Goal: Information Seeking & Learning: Learn about a topic

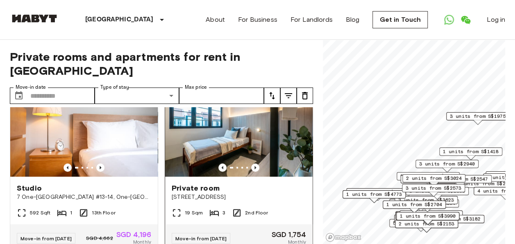
scroll to position [205, 0]
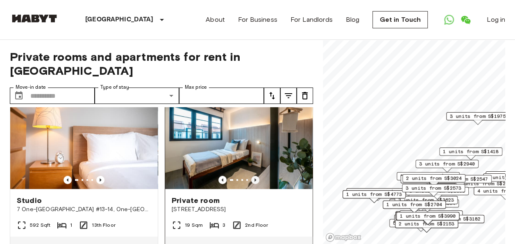
click at [255, 178] on icon "Previous image" at bounding box center [256, 179] width 2 height 3
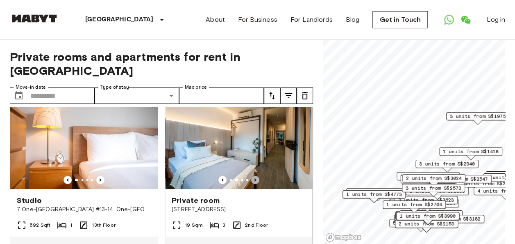
click at [255, 178] on icon "Previous image" at bounding box center [256, 179] width 2 height 3
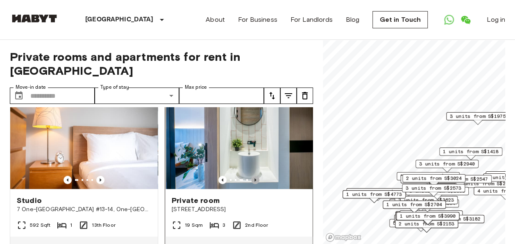
click at [255, 178] on icon "Previous image" at bounding box center [256, 179] width 2 height 3
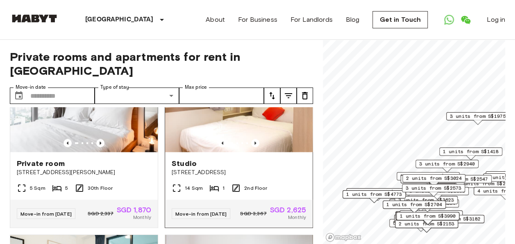
scroll to position [615, 0]
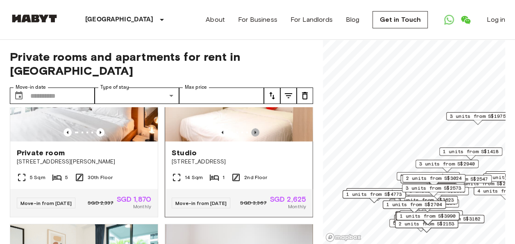
click at [251, 136] on icon "Previous image" at bounding box center [255, 132] width 8 height 8
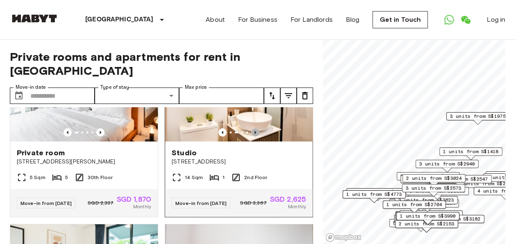
click at [251, 136] on icon "Previous image" at bounding box center [255, 132] width 8 height 8
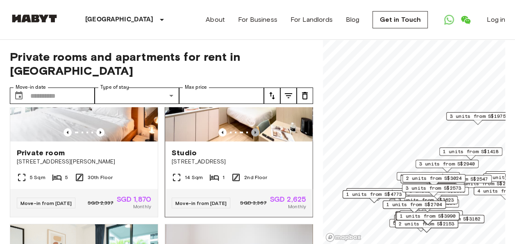
click at [251, 136] on icon "Previous image" at bounding box center [255, 132] width 8 height 8
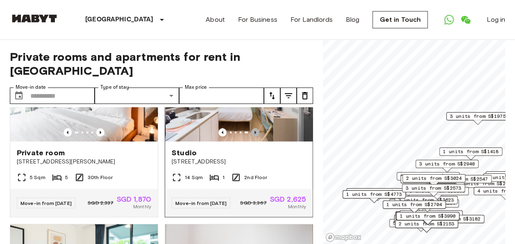
click at [251, 136] on icon "Previous image" at bounding box center [255, 132] width 8 height 8
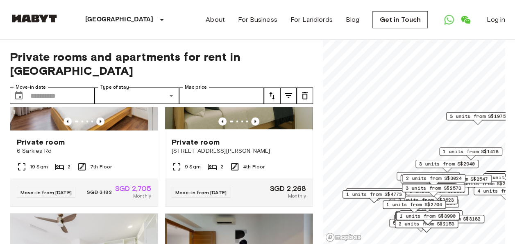
scroll to position [943, 0]
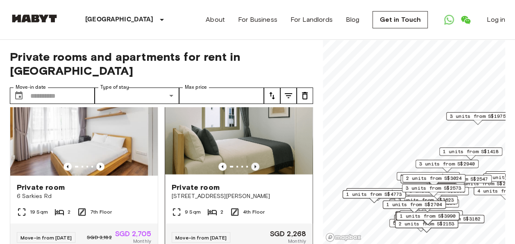
click at [252, 171] on icon "Previous image" at bounding box center [255, 166] width 8 height 8
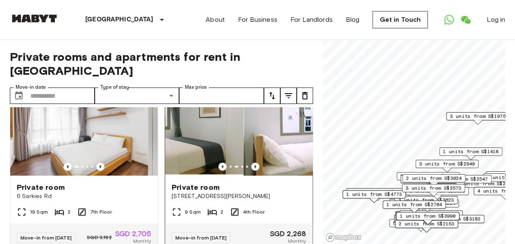
click at [251, 171] on icon "Previous image" at bounding box center [255, 166] width 8 height 8
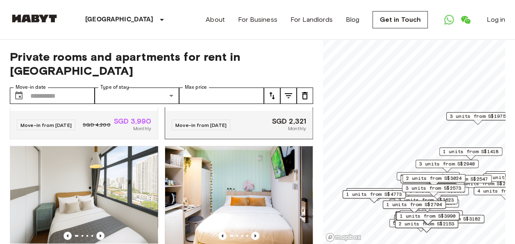
scroll to position [1558, 0]
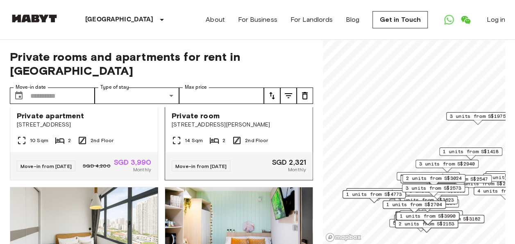
click at [252, 99] on icon "Previous image" at bounding box center [255, 95] width 8 height 8
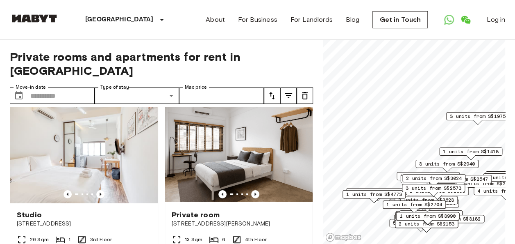
scroll to position [2928, 0]
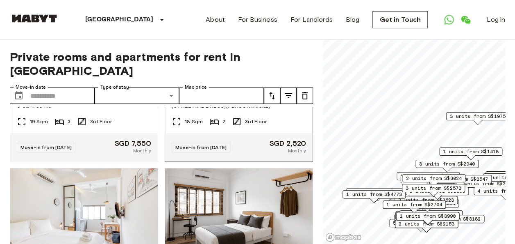
click at [253, 80] on icon "Previous image" at bounding box center [255, 76] width 8 height 8
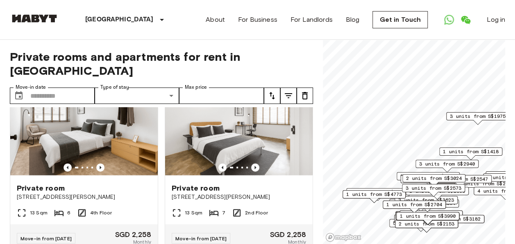
scroll to position [4398, 0]
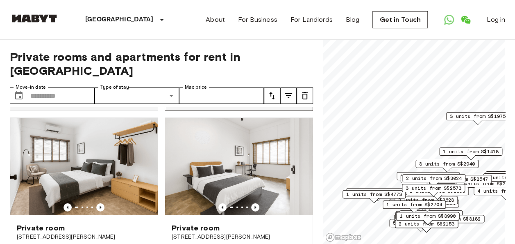
scroll to position [4316, 0]
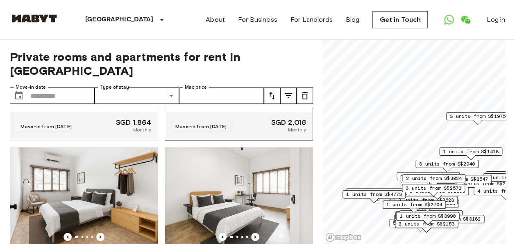
click at [251, 59] on icon "Previous image" at bounding box center [255, 55] width 8 height 8
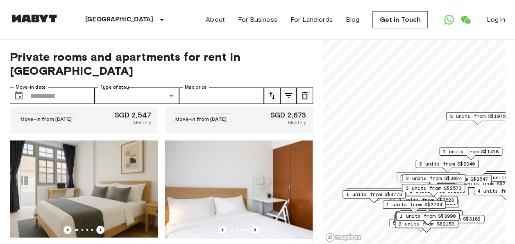
scroll to position [5314, 0]
